Goal: Navigation & Orientation: Find specific page/section

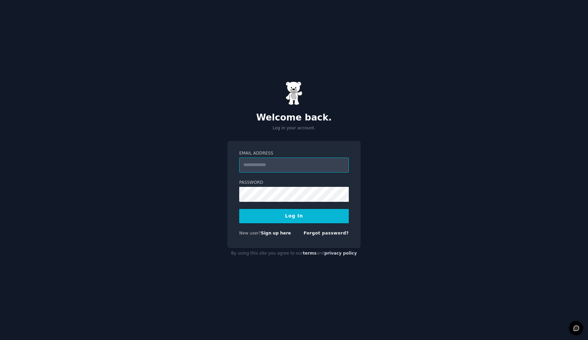
type input "**********"
click at [294, 216] on button "Log In" at bounding box center [293, 216] width 109 height 14
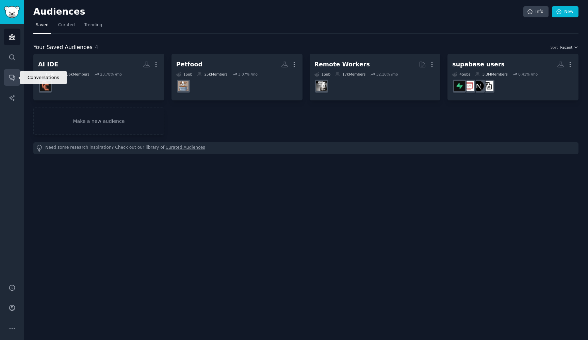
click at [13, 80] on icon "Sidebar" at bounding box center [11, 77] width 5 height 5
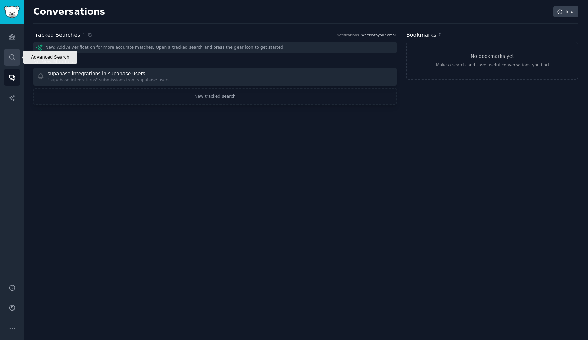
click at [15, 56] on icon "Sidebar" at bounding box center [11, 57] width 7 height 7
